Goal: Task Accomplishment & Management: Manage account settings

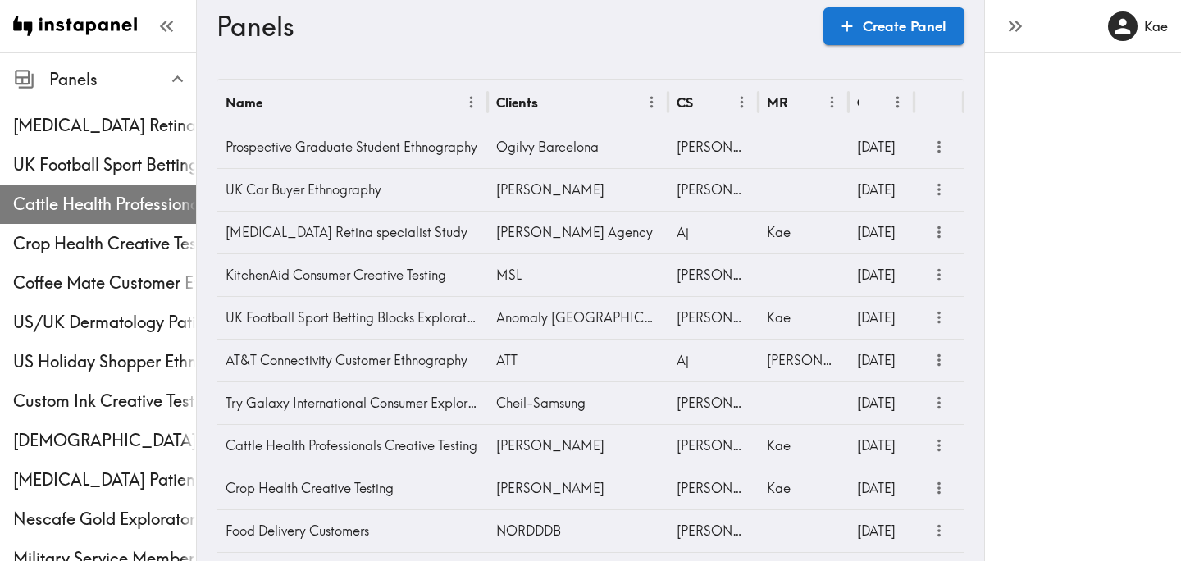
click at [98, 183] on div "Cattle Health Professionals Creative Testing" at bounding box center [98, 204] width 196 height 43
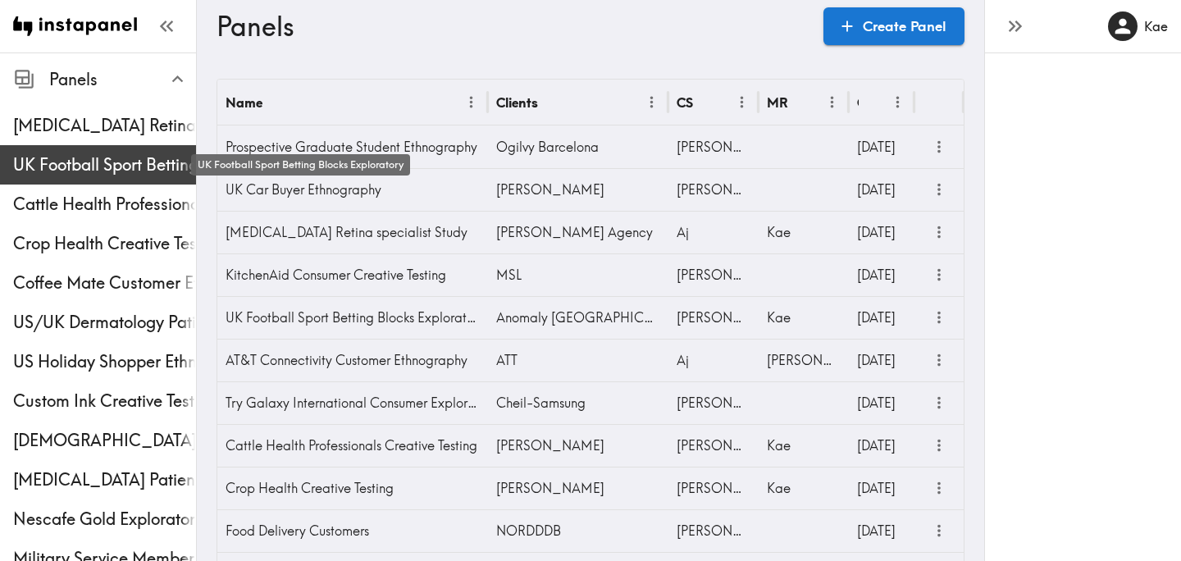
click at [88, 172] on span "UK Football Sport Betting Blocks Exploratory" at bounding box center [104, 164] width 183 height 23
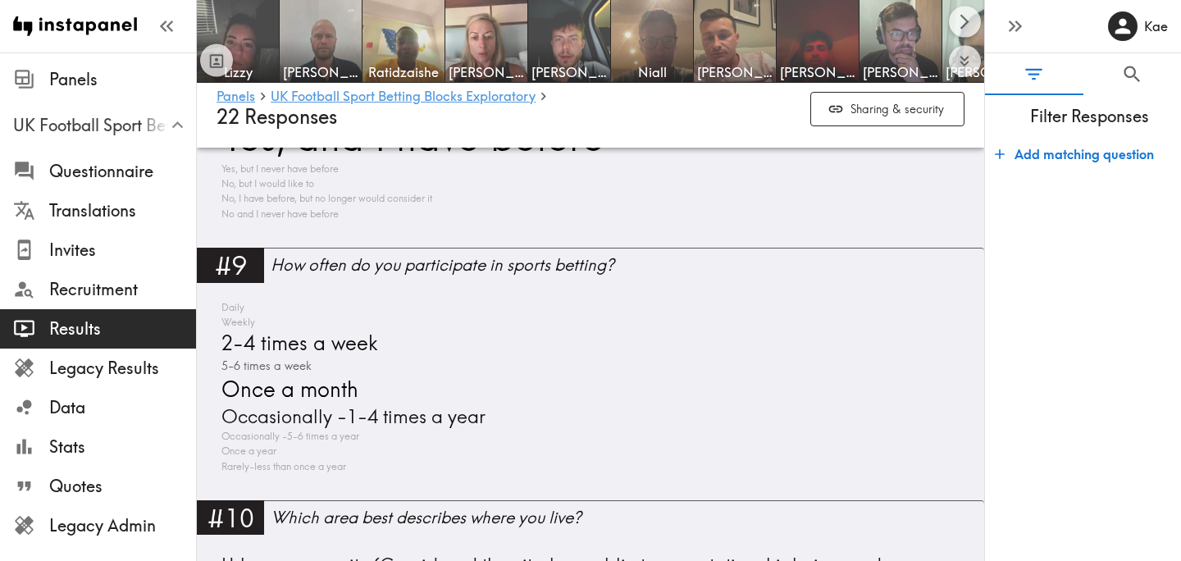
scroll to position [3406, 0]
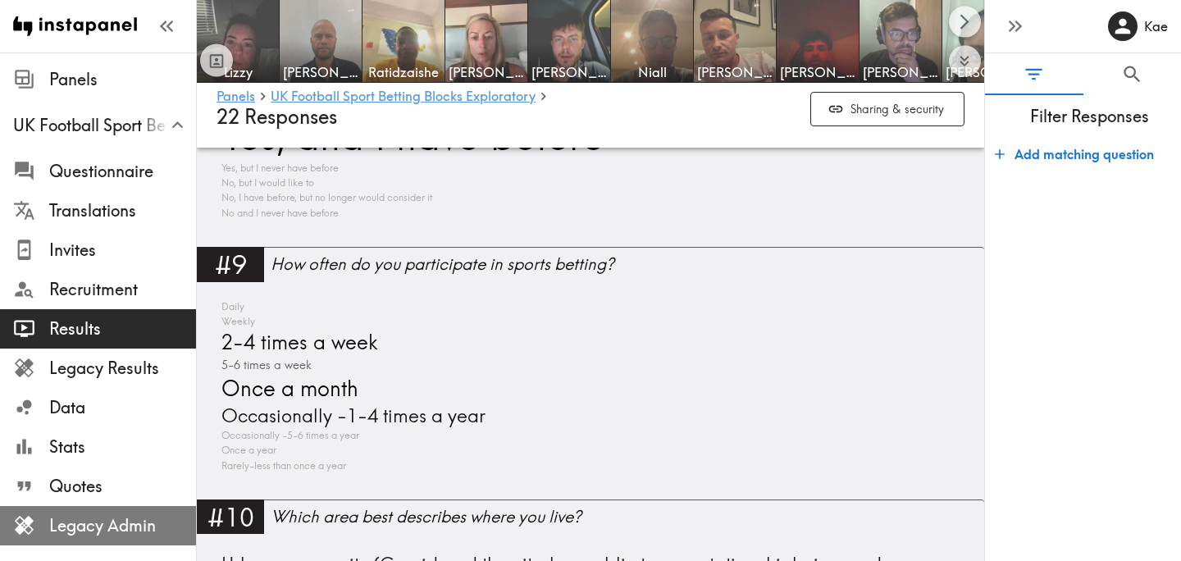
click at [116, 532] on span "Legacy Admin" at bounding box center [122, 525] width 147 height 23
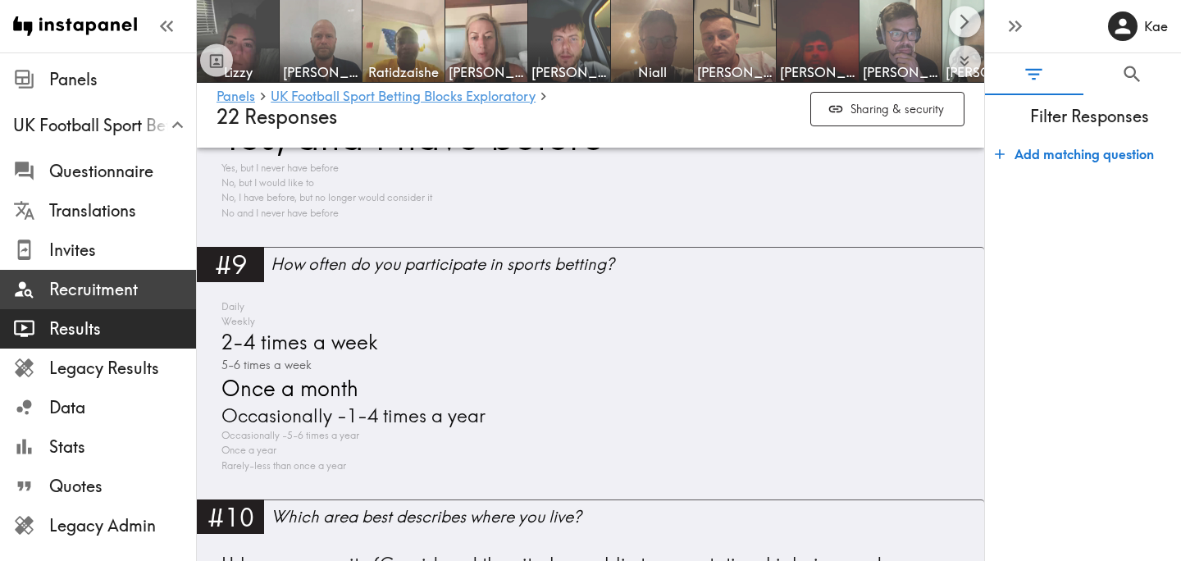
click at [98, 289] on span "Recruitment" at bounding box center [122, 289] width 147 height 23
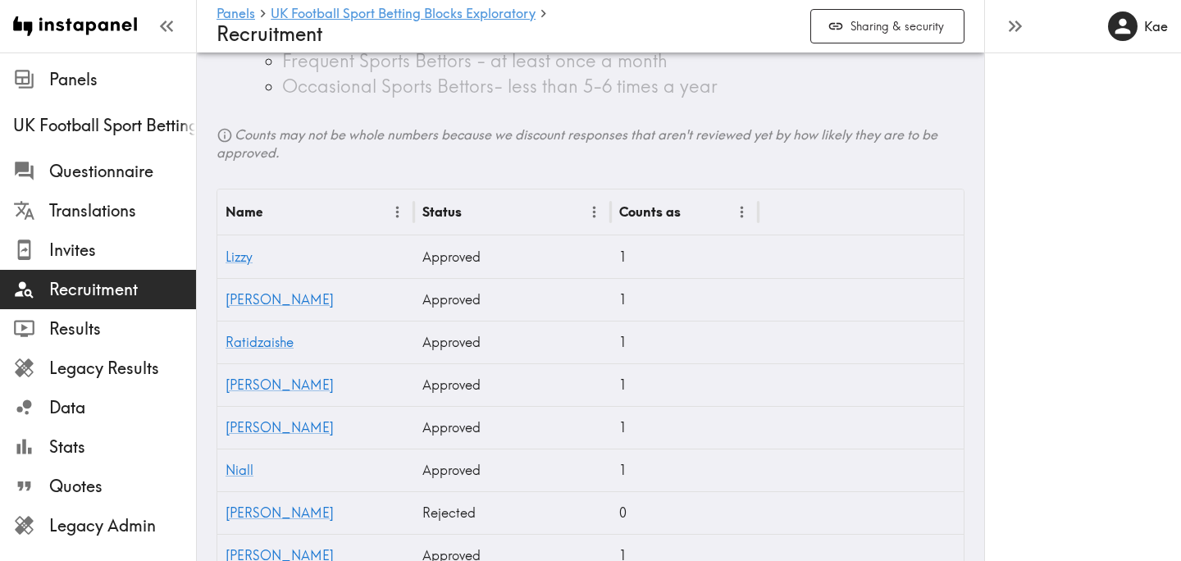
scroll to position [539, 0]
click at [236, 300] on link "[PERSON_NAME]" at bounding box center [280, 297] width 108 height 16
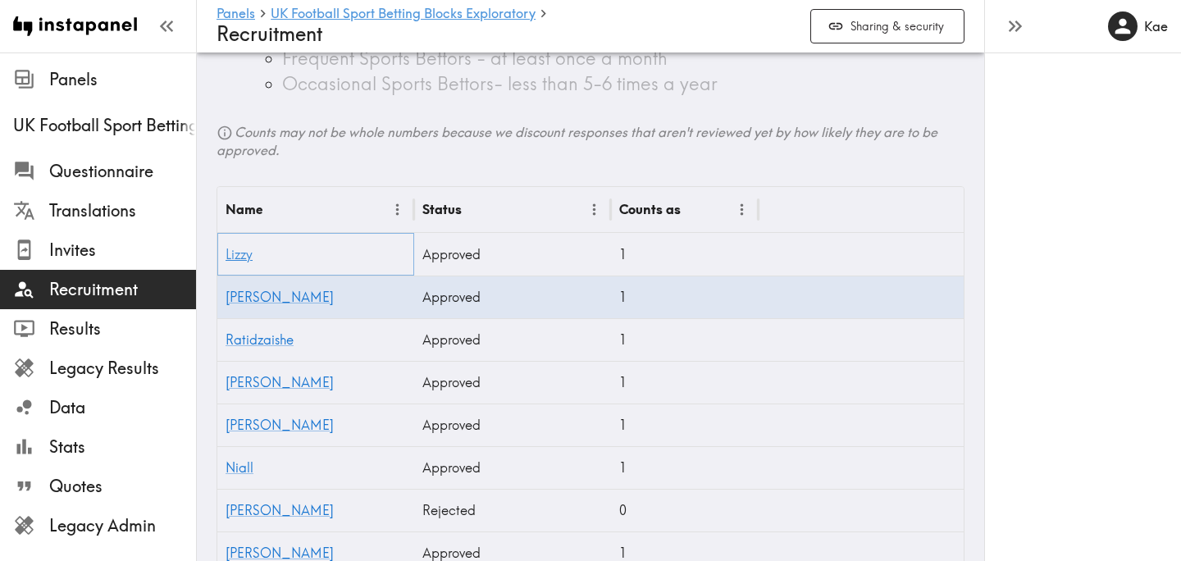
click at [245, 256] on link "Lizzy" at bounding box center [239, 254] width 27 height 16
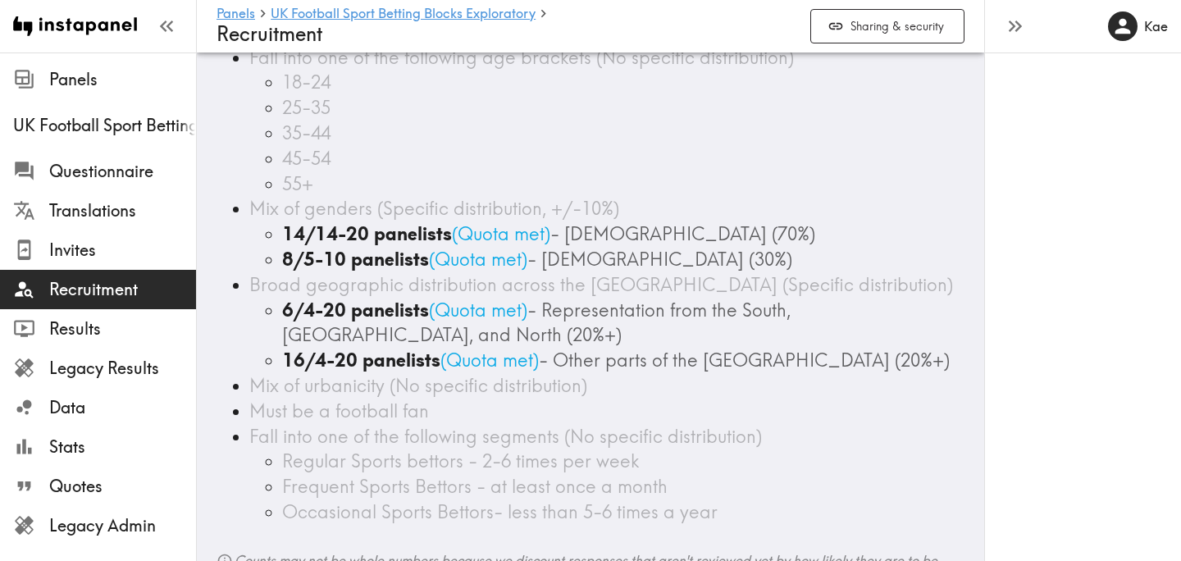
scroll to position [0, 0]
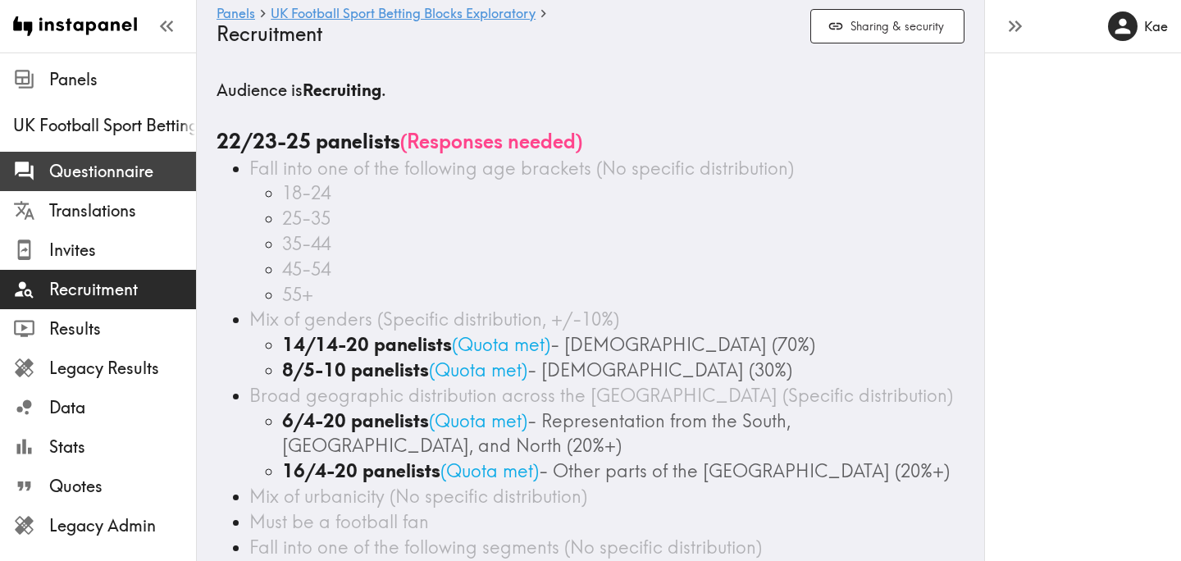
click at [134, 165] on span "Questionnaire" at bounding box center [122, 171] width 147 height 23
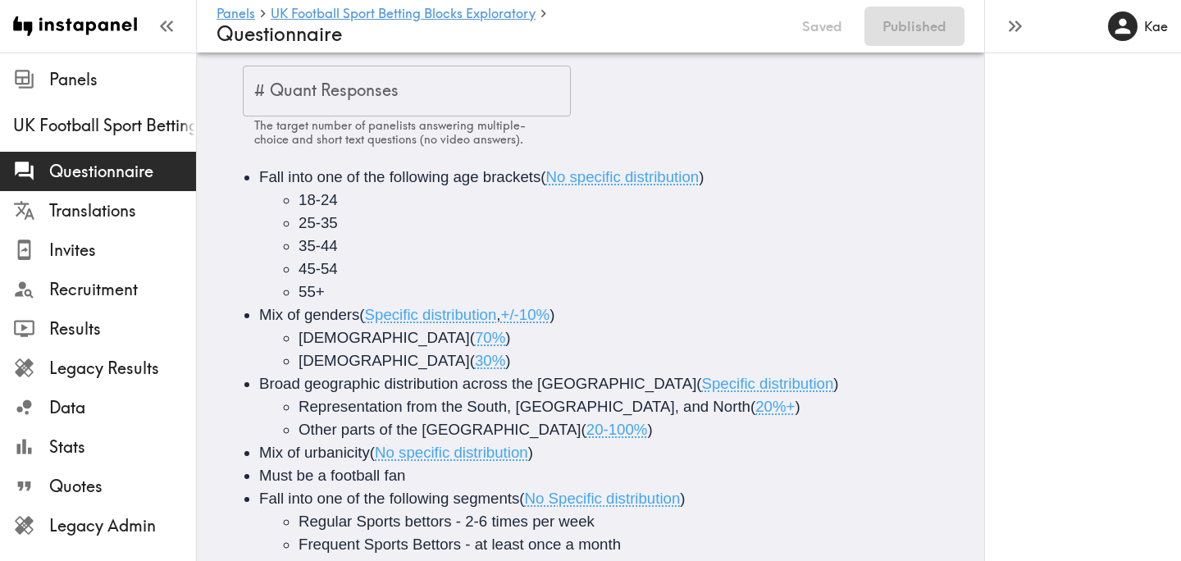
scroll to position [190, 0]
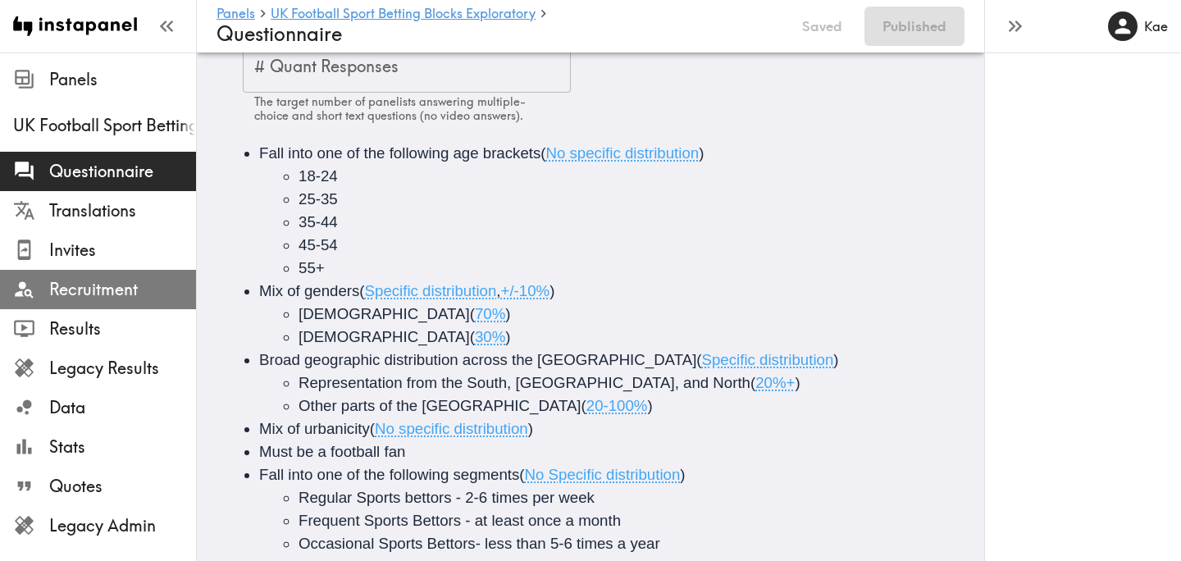
click at [130, 280] on span "Recruitment" at bounding box center [122, 289] width 147 height 23
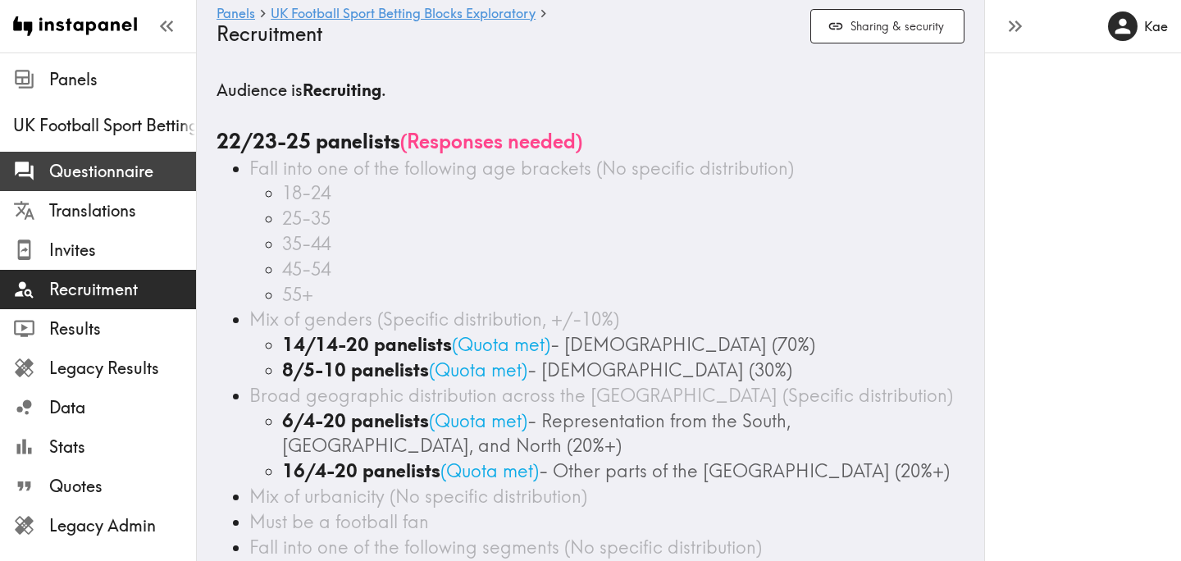
click at [121, 176] on span "Questionnaire" at bounding box center [122, 171] width 147 height 23
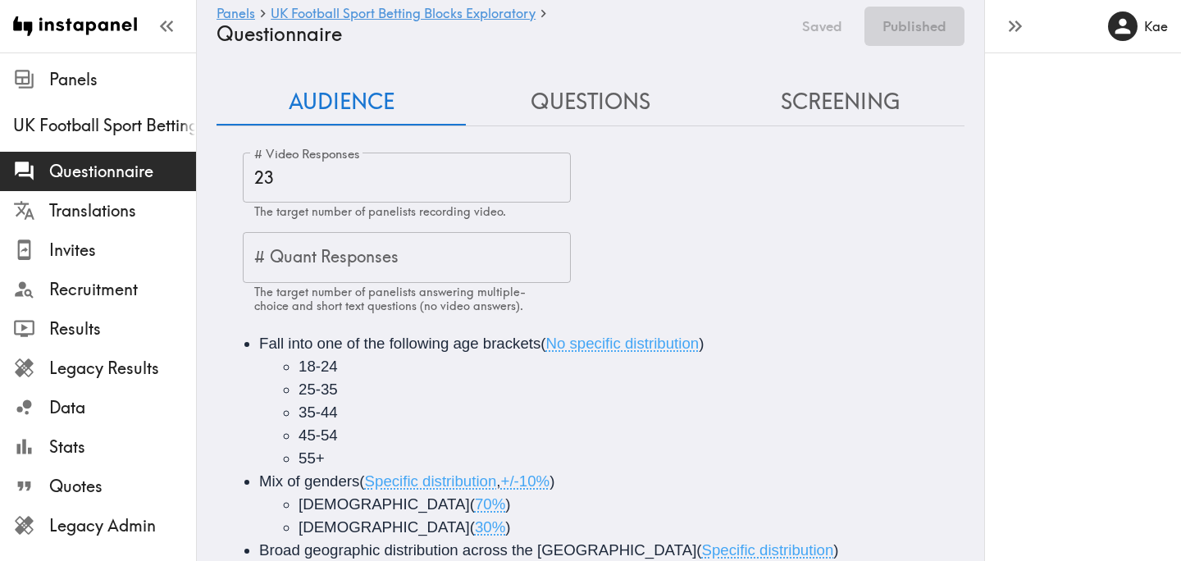
click at [324, 185] on input "23" at bounding box center [407, 178] width 328 height 51
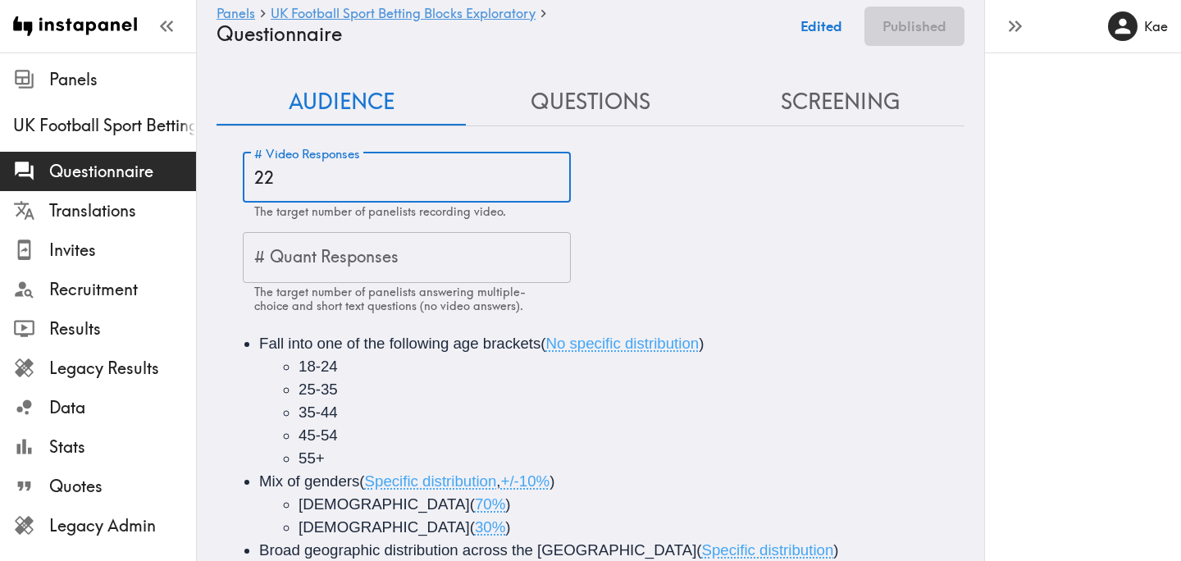
type input "22"
click at [795, 239] on div "# Video Responses 22 # Video Responses The target number of panelists recording…" at bounding box center [604, 233] width 722 height 161
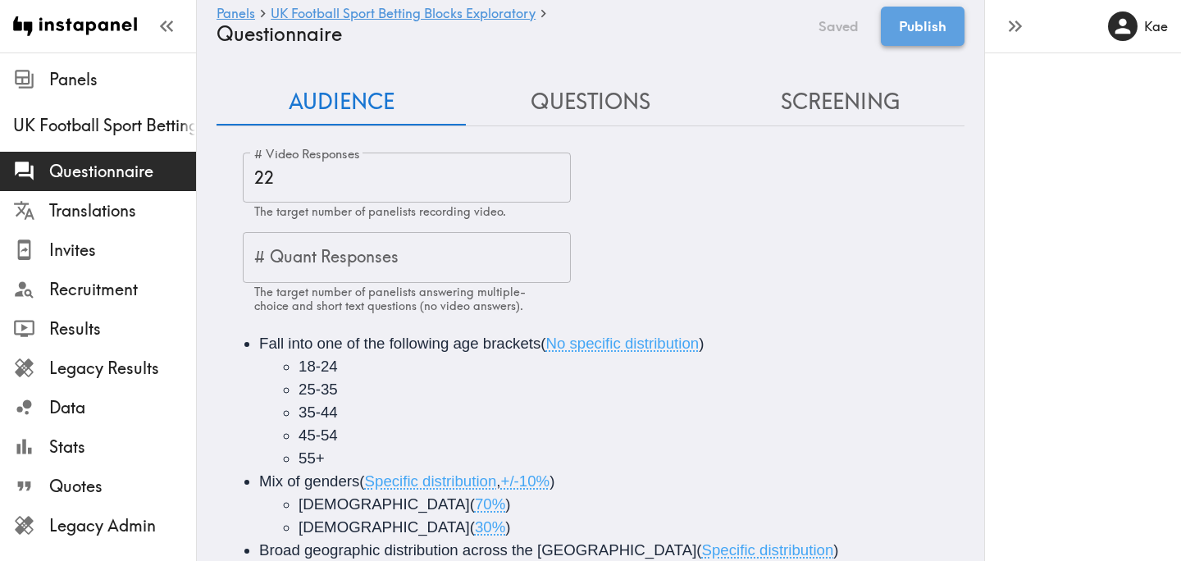
click at [936, 30] on button "Publish" at bounding box center [923, 26] width 84 height 39
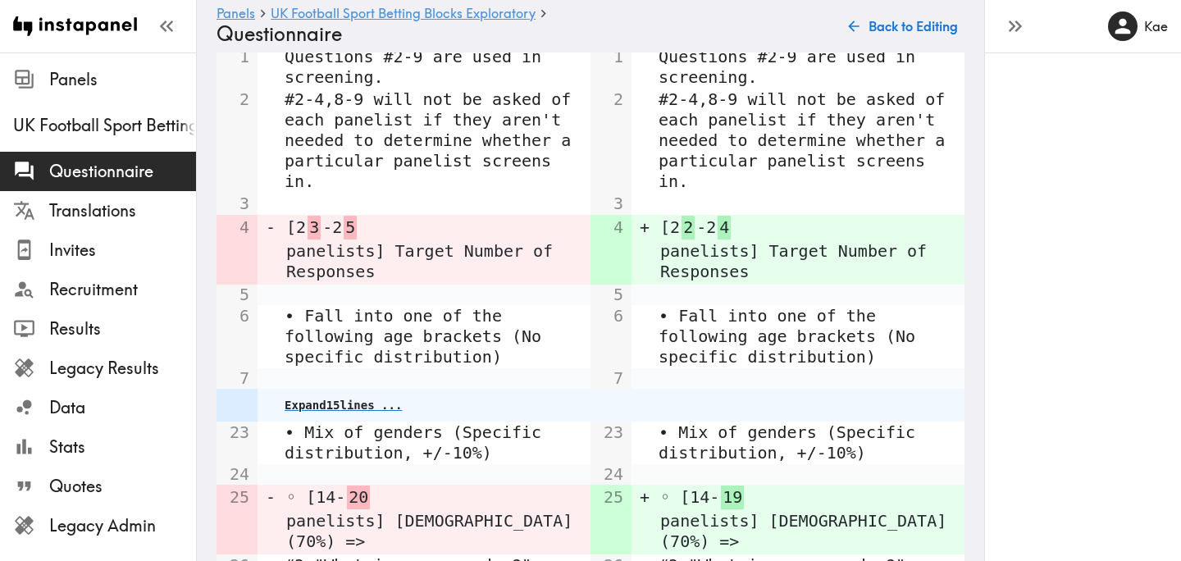
scroll to position [1154, 0]
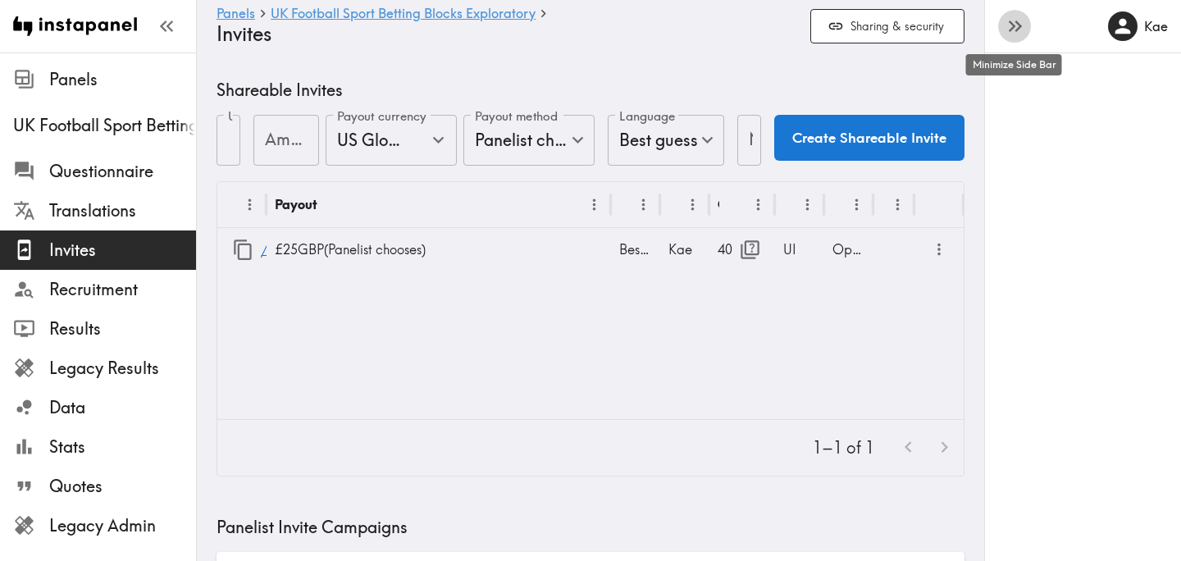
click at [1013, 26] on icon "button" at bounding box center [1012, 26] width 7 height 11
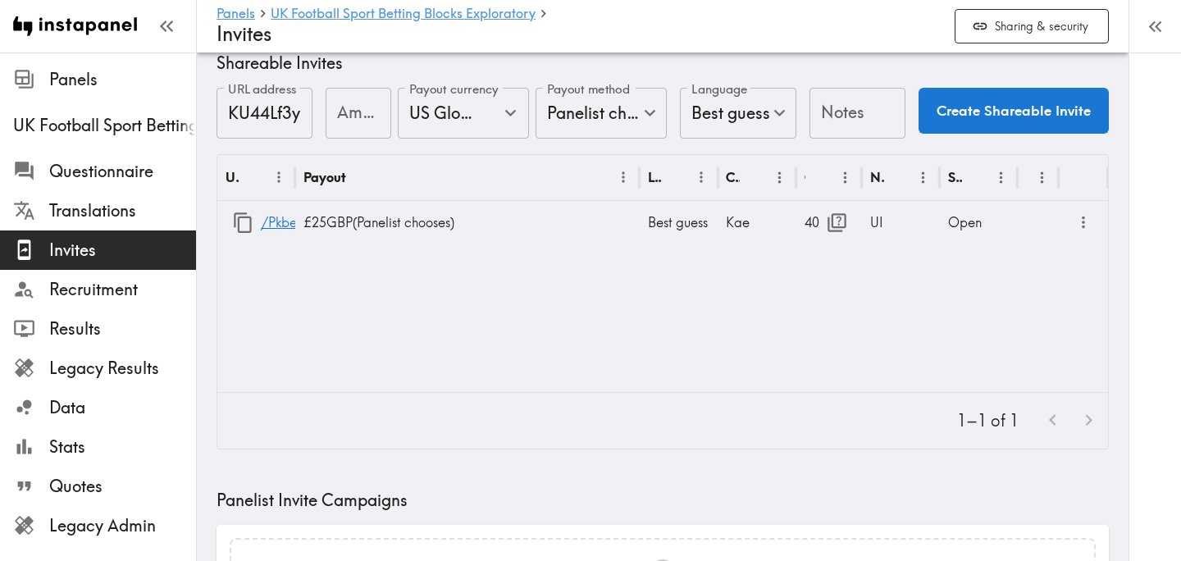
scroll to position [25, 0]
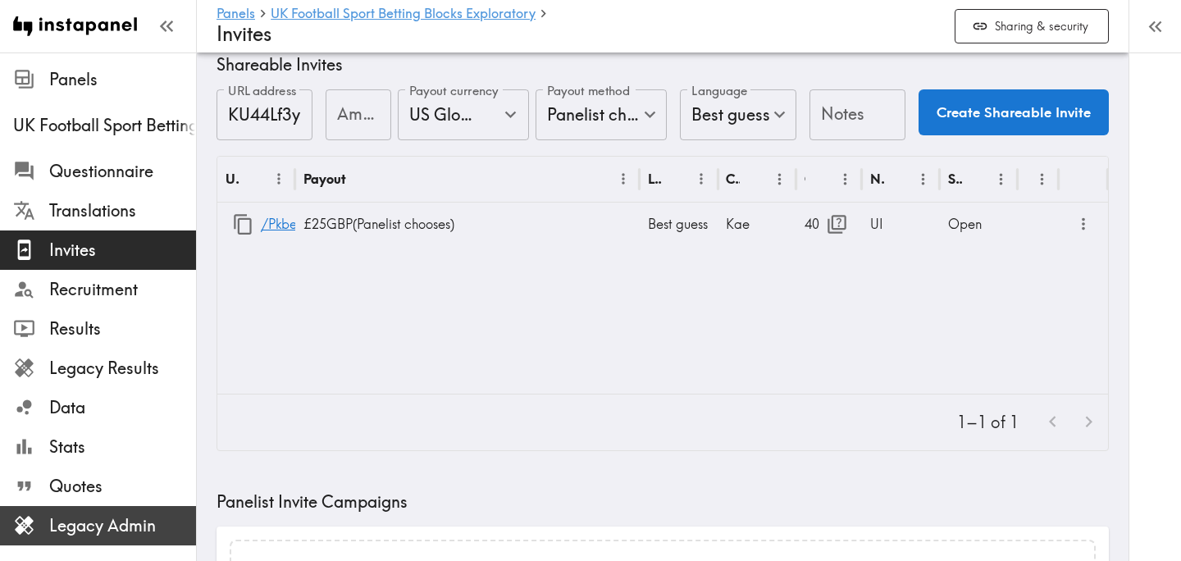
click at [126, 519] on span "Legacy Admin" at bounding box center [122, 525] width 147 height 23
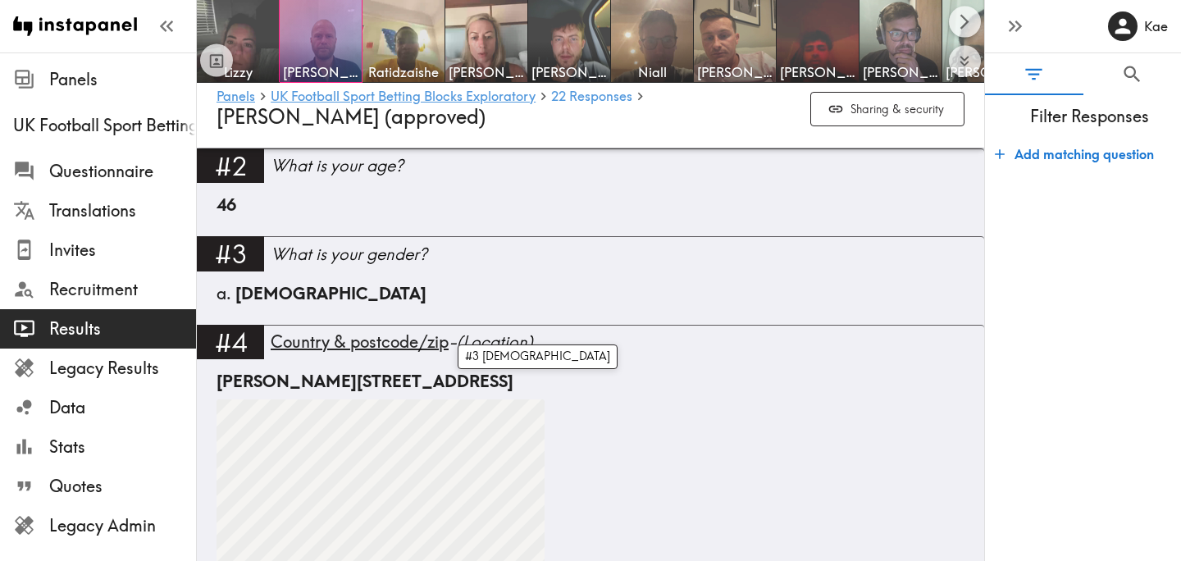
scroll to position [749, 0]
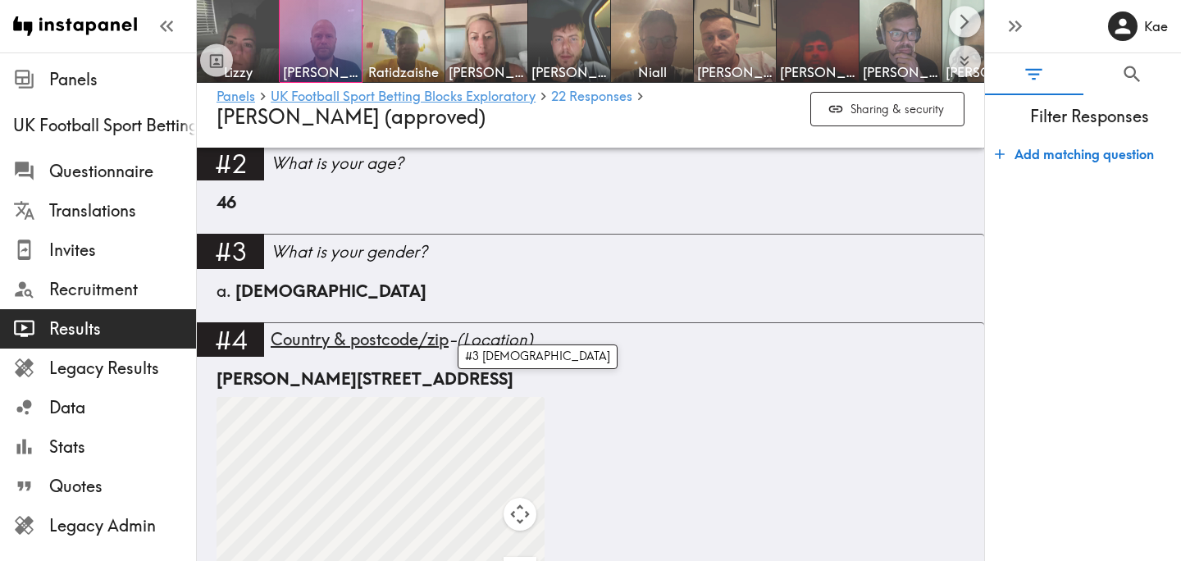
click at [624, 413] on div "[PERSON_NAME], [PERSON_NAME], [GEOGRAPHIC_DATA] DY9 9TN, [GEOGRAPHIC_DATA] ← Mo…" at bounding box center [590, 514] width 748 height 295
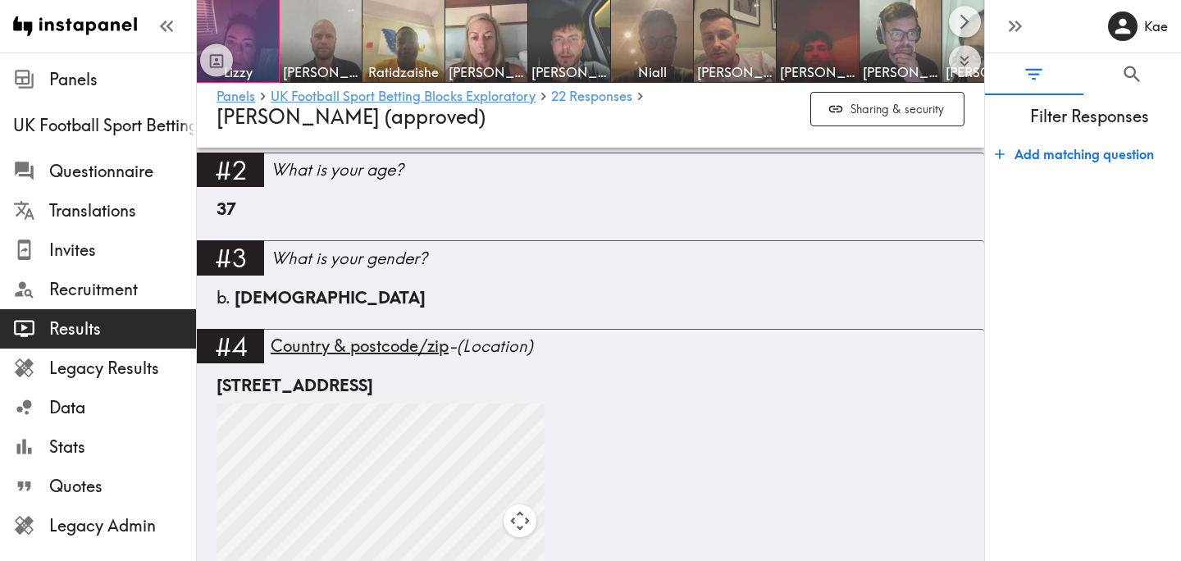
scroll to position [817, 0]
